Goal: Browse casually: Explore the website without a specific task or goal

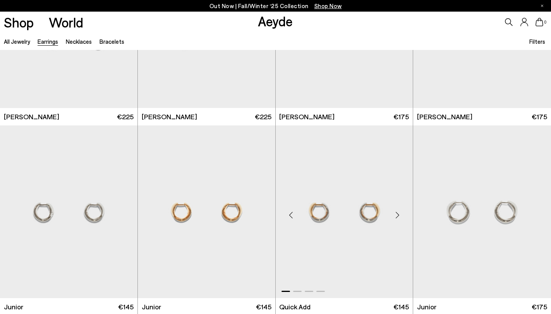
scroll to position [133, 0]
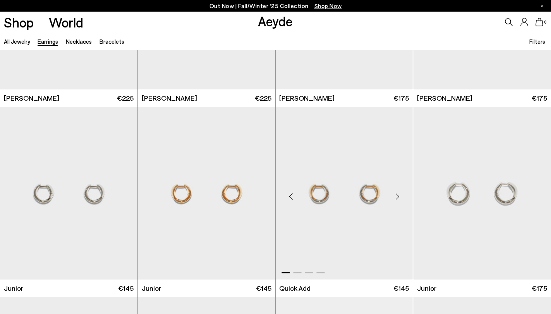
click at [290, 196] on div "Previous slide" at bounding box center [290, 196] width 23 height 23
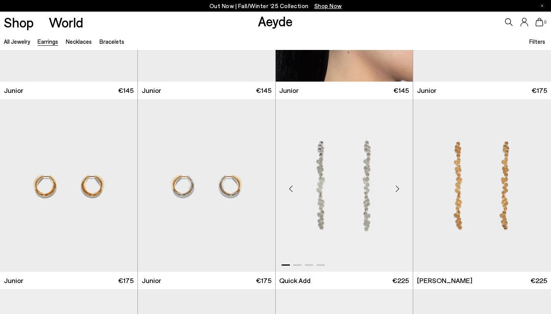
scroll to position [540, 0]
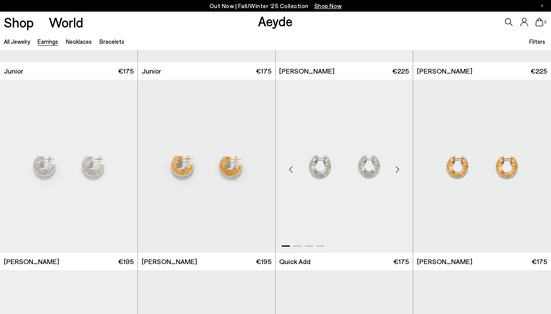
click at [292, 168] on div "Previous slide" at bounding box center [290, 169] width 23 height 23
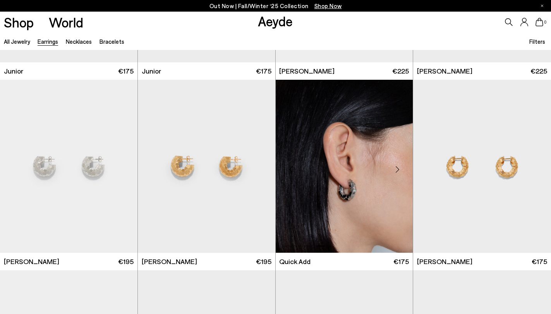
click at [292, 168] on div "Previous slide" at bounding box center [290, 169] width 23 height 23
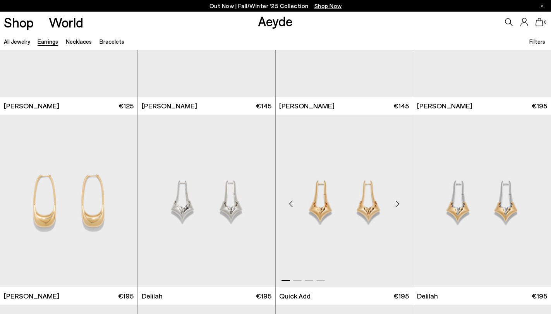
scroll to position [1281, 0]
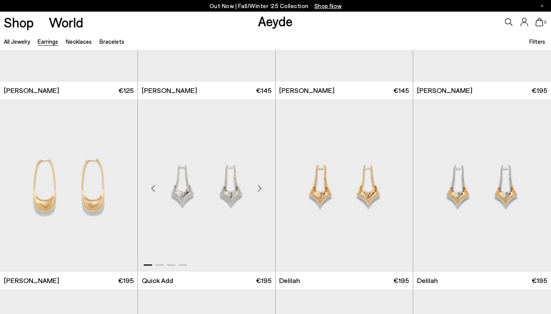
click at [260, 190] on div "Next slide" at bounding box center [259, 188] width 23 height 23
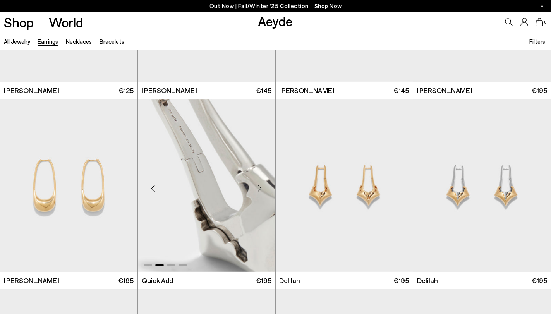
click at [260, 190] on div "Next slide" at bounding box center [259, 188] width 23 height 23
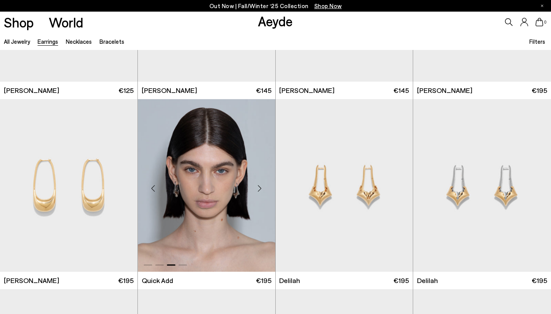
click at [260, 190] on div "Next slide" at bounding box center [259, 188] width 23 height 23
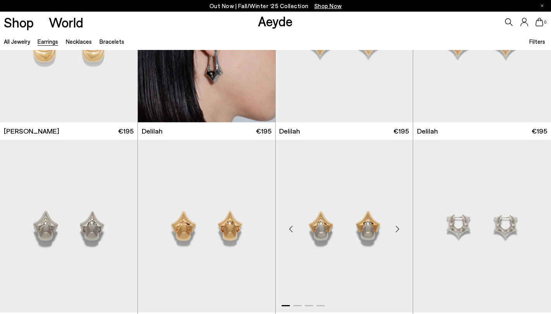
scroll to position [1459, 0]
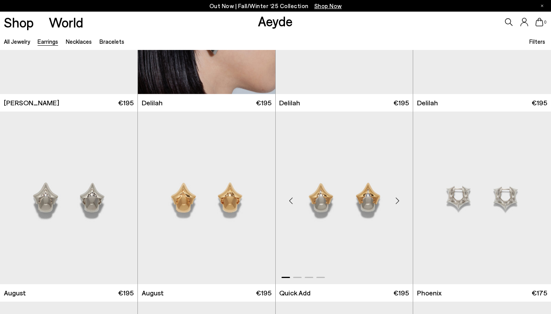
click at [395, 200] on div "Next slide" at bounding box center [396, 200] width 23 height 23
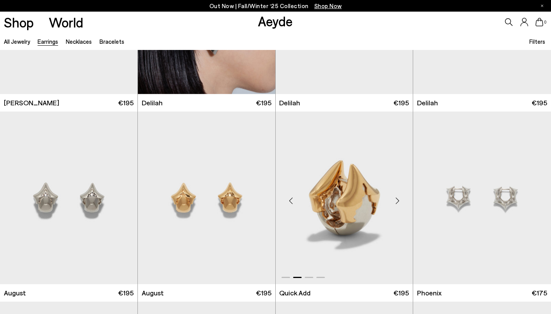
click at [395, 200] on div "Next slide" at bounding box center [396, 200] width 23 height 23
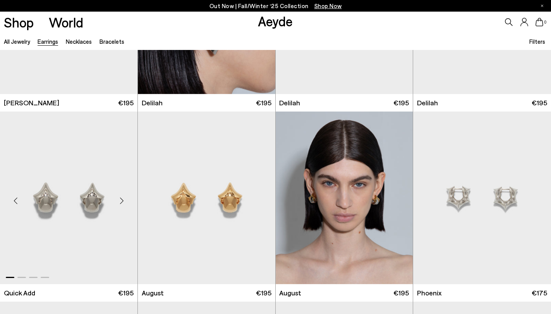
click at [122, 201] on div "Next slide" at bounding box center [121, 200] width 23 height 23
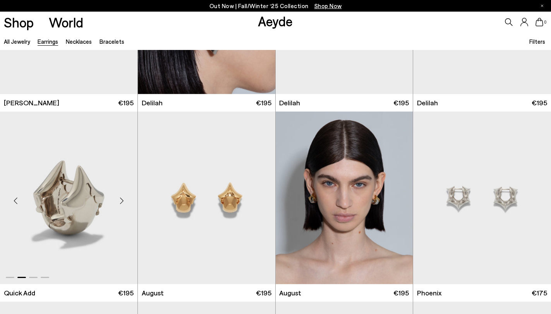
click at [122, 201] on div "Next slide" at bounding box center [121, 200] width 23 height 23
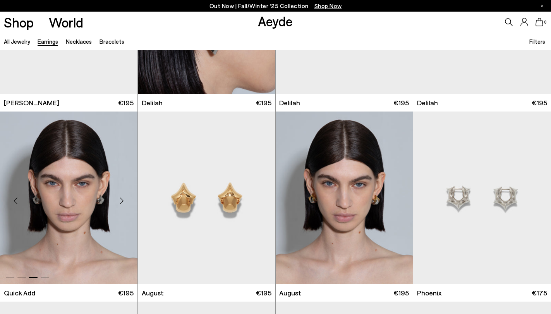
click at [122, 201] on div "Next slide" at bounding box center [121, 200] width 23 height 23
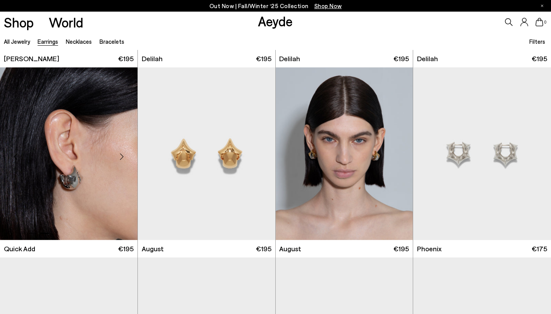
scroll to position [1504, 0]
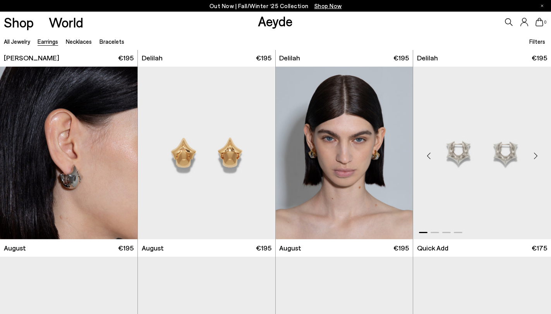
click at [430, 156] on div "Previous slide" at bounding box center [428, 155] width 23 height 23
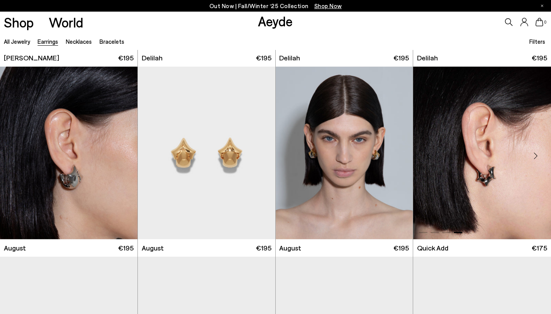
click at [430, 156] on div "Previous slide" at bounding box center [428, 155] width 23 height 23
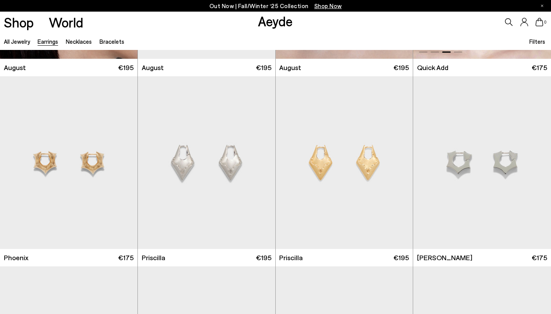
scroll to position [1704, 0]
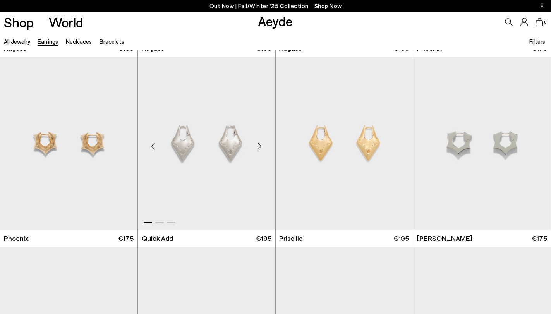
click at [259, 144] on div "Next slide" at bounding box center [259, 146] width 23 height 23
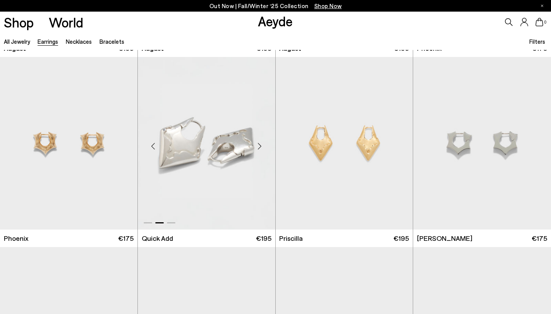
click at [259, 144] on div "Next slide" at bounding box center [259, 146] width 23 height 23
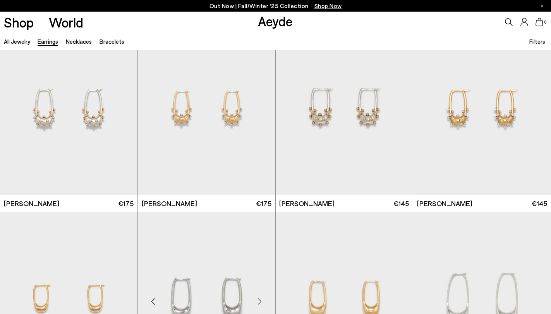
scroll to position [936, 0]
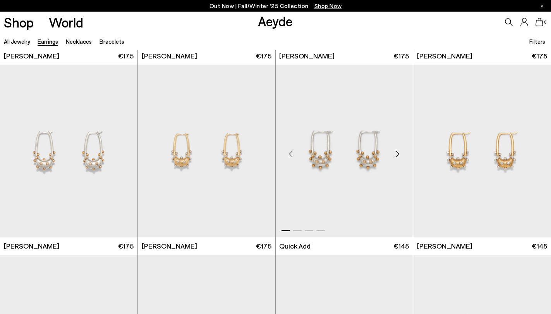
click at [395, 153] on div "Next slide" at bounding box center [396, 153] width 23 height 23
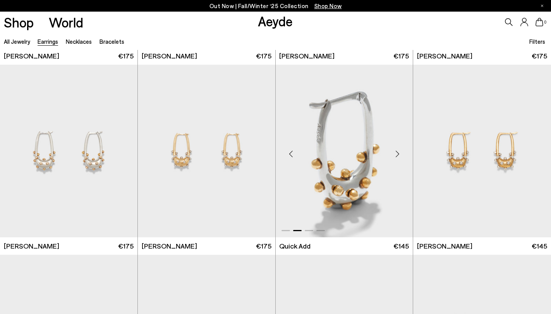
click at [395, 153] on div "Next slide" at bounding box center [396, 153] width 23 height 23
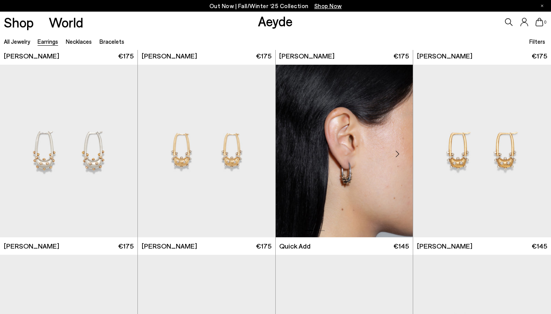
click at [395, 153] on div "Next slide" at bounding box center [396, 153] width 23 height 23
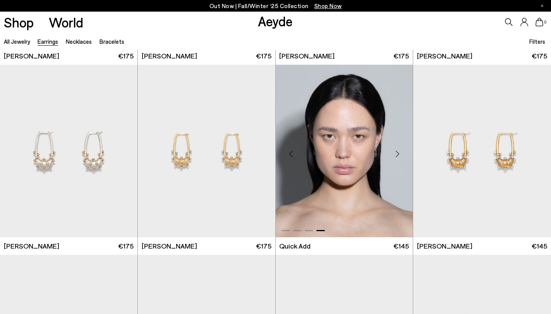
click at [395, 153] on div "Next slide" at bounding box center [396, 153] width 23 height 23
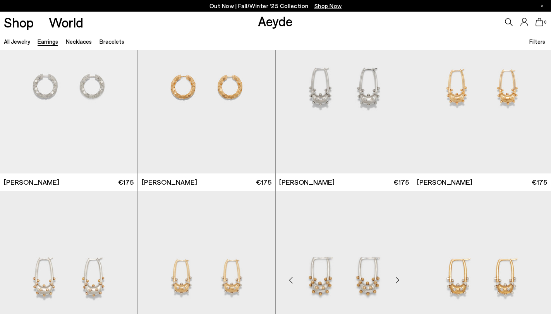
scroll to position [651, 0]
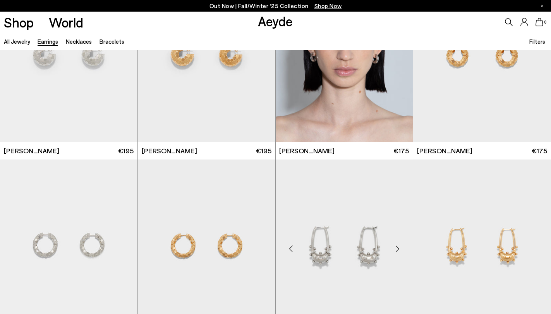
click at [399, 248] on div "Next slide" at bounding box center [396, 248] width 23 height 23
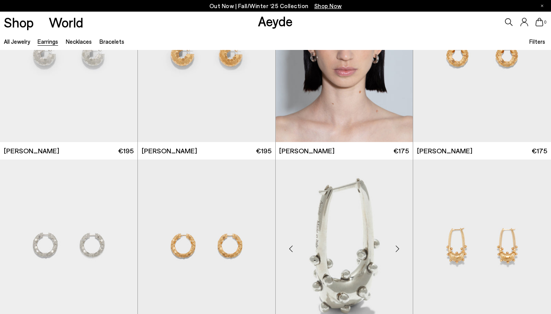
click at [399, 248] on div "Next slide" at bounding box center [396, 248] width 23 height 23
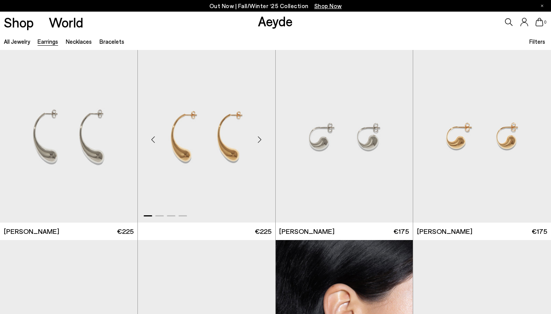
scroll to position [0, 0]
click at [88, 41] on link "Necklaces" at bounding box center [79, 41] width 26 height 7
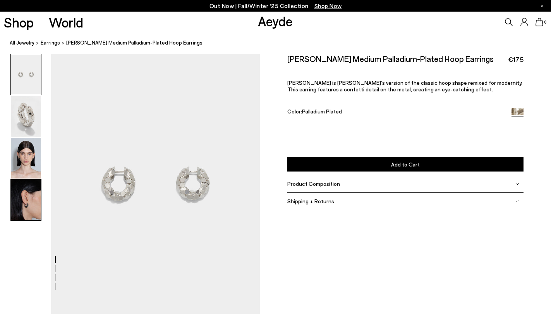
click at [33, 205] on img at bounding box center [26, 200] width 30 height 41
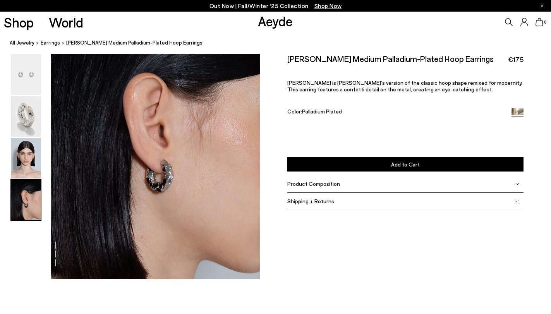
scroll to position [873, 0]
click at [34, 151] on img at bounding box center [26, 158] width 30 height 41
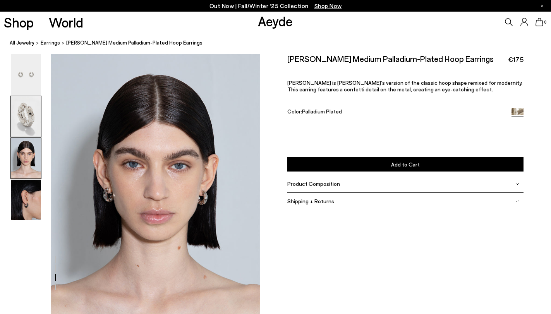
click at [34, 127] on img at bounding box center [26, 116] width 30 height 41
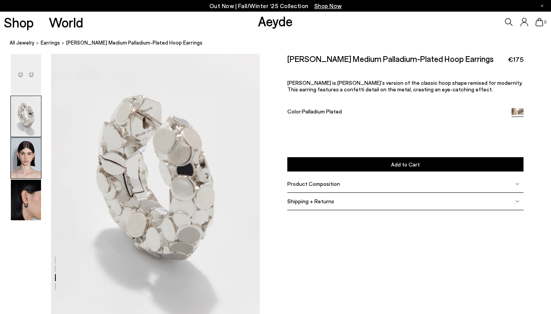
scroll to position [262, 0]
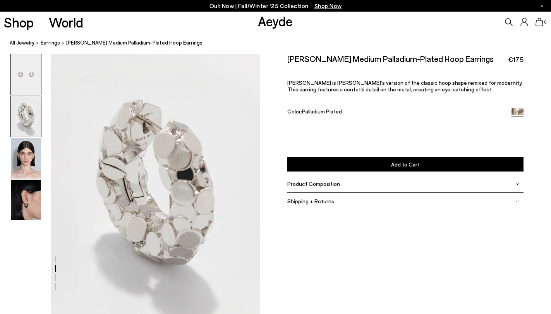
click at [29, 92] on img at bounding box center [26, 74] width 30 height 41
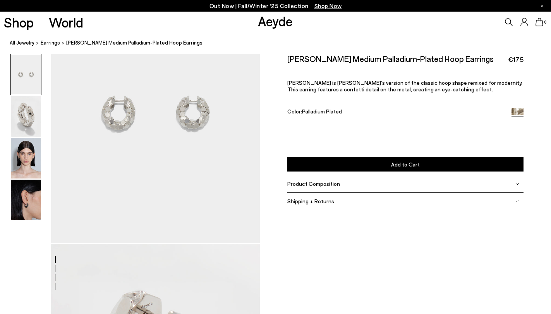
scroll to position [0, 0]
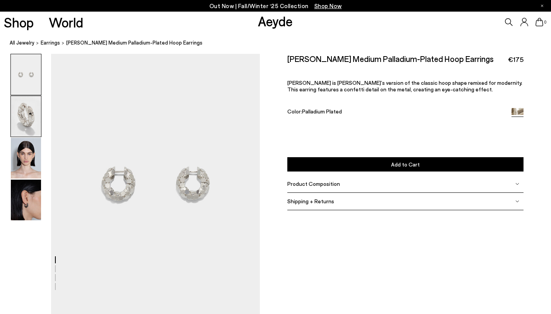
click at [31, 121] on img at bounding box center [26, 116] width 30 height 41
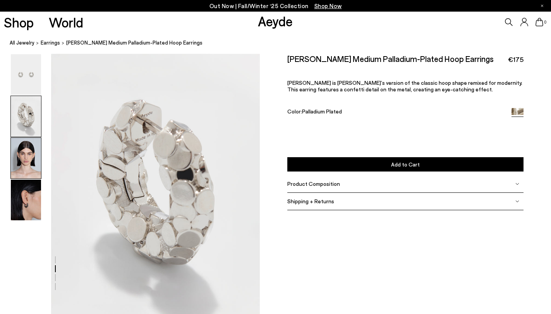
click at [32, 161] on img at bounding box center [26, 158] width 30 height 41
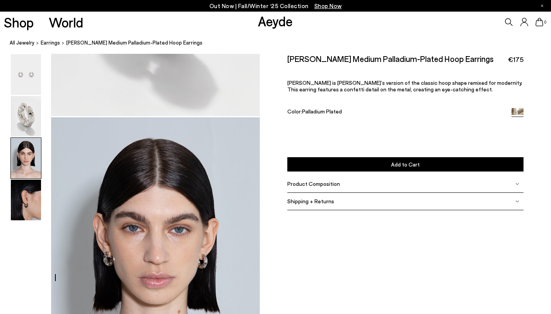
scroll to position [541, 0]
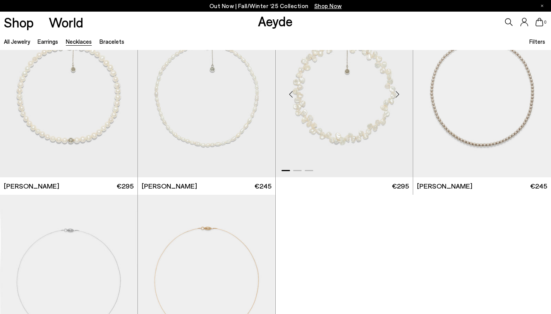
scroll to position [108, 0]
